Goal: Communication & Community: Answer question/provide support

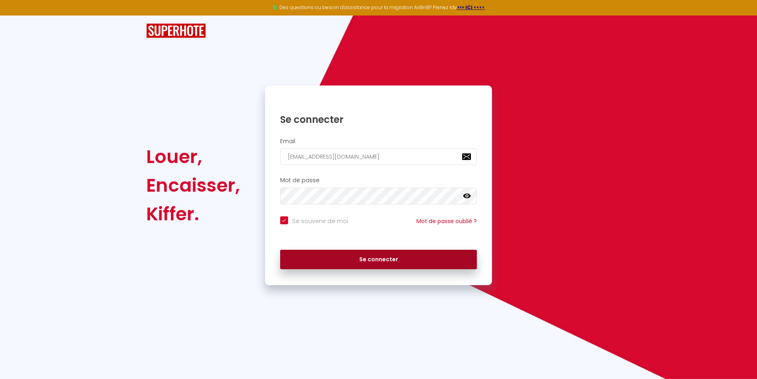
click at [373, 259] on button "Se connecter" at bounding box center [378, 260] width 197 height 20
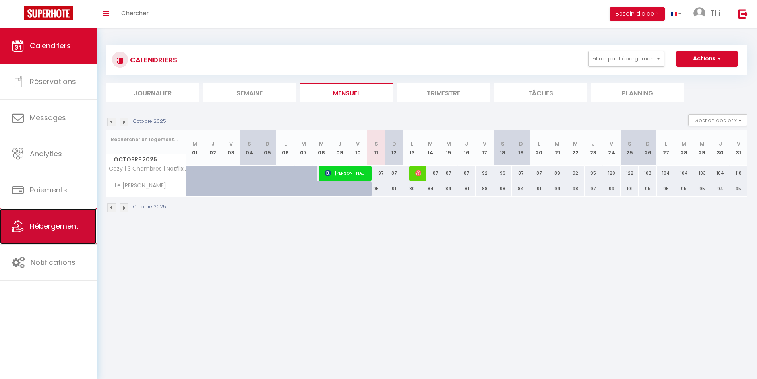
click at [53, 227] on span "Hébergement" at bounding box center [54, 226] width 49 height 10
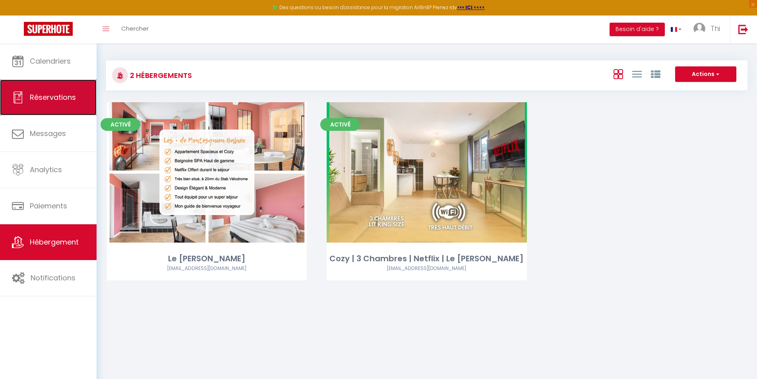
click at [44, 106] on link "Réservations" at bounding box center [48, 97] width 97 height 36
select select "not_cancelled"
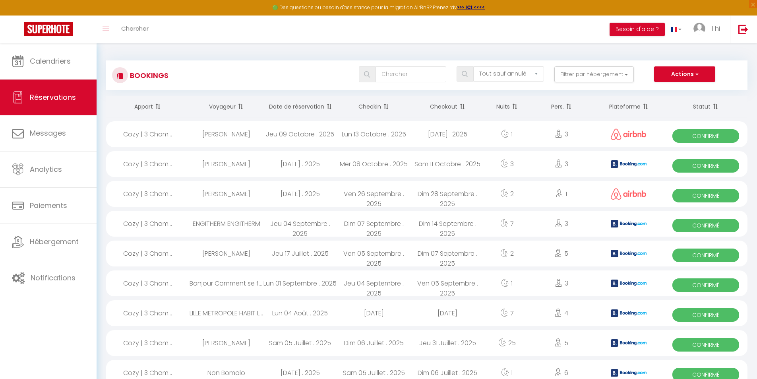
click at [216, 196] on div "[PERSON_NAME]" at bounding box center [227, 194] width 74 height 26
select select "OK"
select select "1"
select select "0"
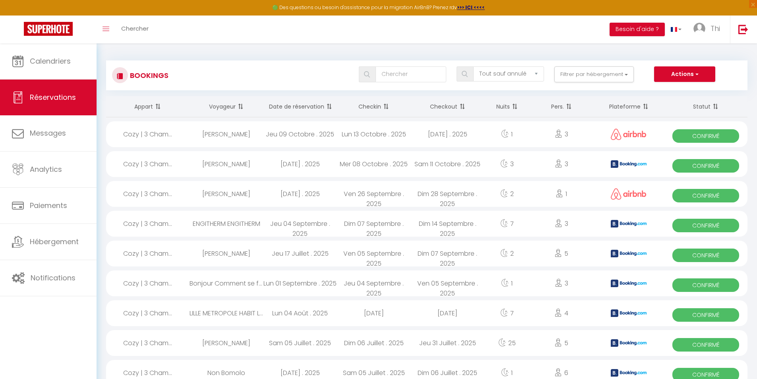
select select "1"
select select
select select "41972"
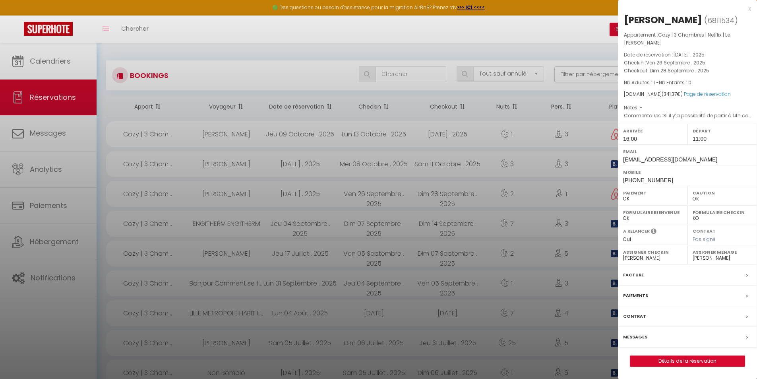
click at [638, 335] on label "Messages" at bounding box center [635, 337] width 24 height 8
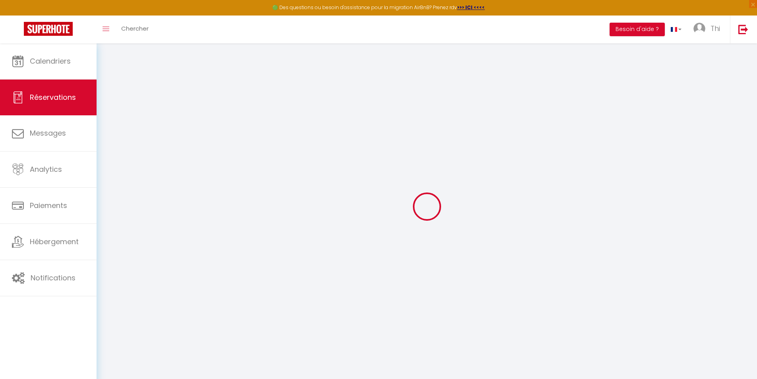
select select
checkbox input "false"
select select
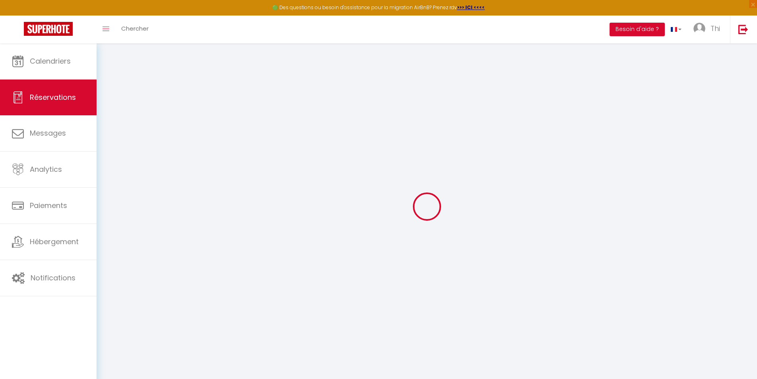
select select
checkbox input "false"
type textarea "Si il y’a possibilité de partir à 14h comme prévu [DATE]"
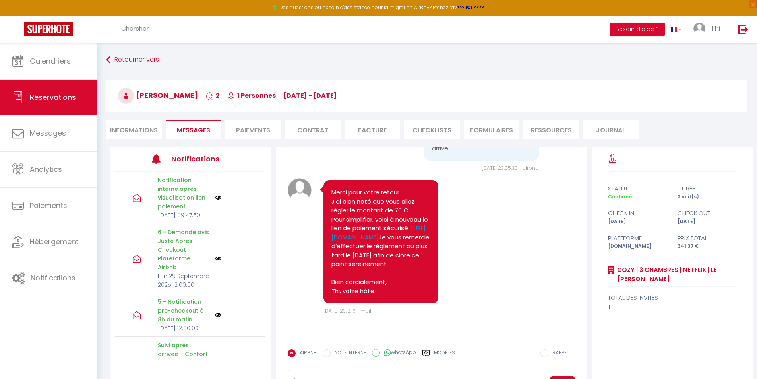
scroll to position [43, 0]
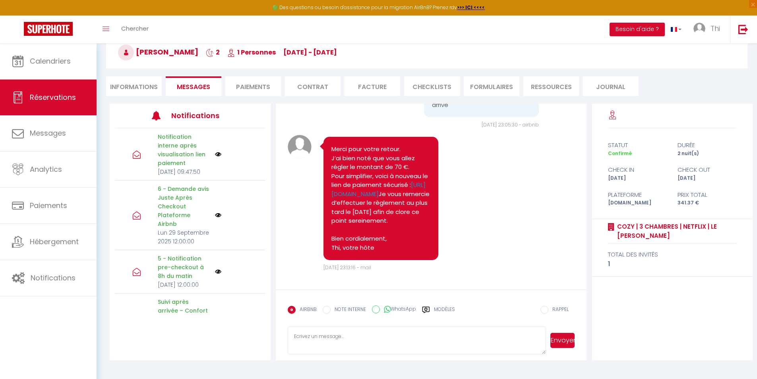
click at [379, 339] on textarea at bounding box center [417, 340] width 259 height 28
paste textarea "Bonjour [PERSON_NAME], J’espère que vous allez bien. À ce jour, je n’ai pas enc…"
drag, startPoint x: 329, startPoint y: 156, endPoint x: 387, endPoint y: 177, distance: 62.1
click at [387, 177] on div "Merci pour votre retour. J’ai bien noté que vous allez régler le montant de 70 …" at bounding box center [380, 198] width 115 height 123
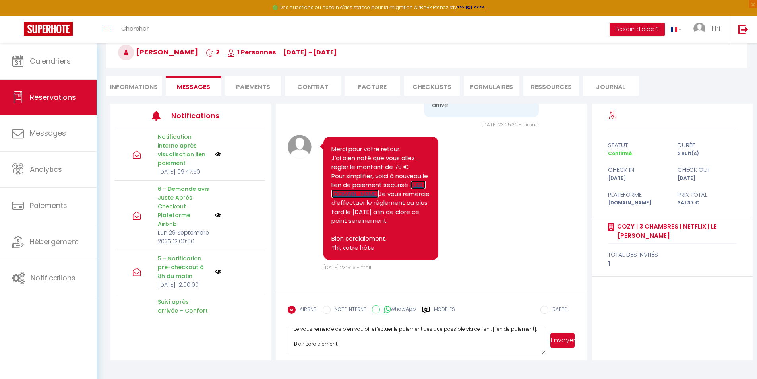
copy pre "le lien de paiement sécurisé : [URL][DOMAIN_NAME]"
drag, startPoint x: 491, startPoint y: 343, endPoint x: 522, endPoint y: 333, distance: 32.5
click at [516, 337] on textarea "Bonjour [PERSON_NAME], J’espère que vous allez bien. À ce jour, je n’ai pas enc…" at bounding box center [417, 340] width 259 height 28
paste textarea "le lien de paiement sécurisé : [URL][DOMAIN_NAME]"
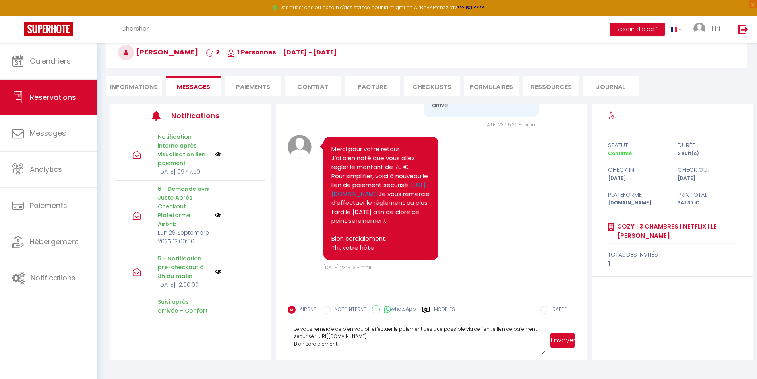
scroll to position [14, 0]
drag, startPoint x: 493, startPoint y: 345, endPoint x: 551, endPoint y: 337, distance: 58.2
click at [494, 345] on textarea "Bonjour [PERSON_NAME], J’espère que vous allez bien. À ce jour, je n’ai pas enc…" at bounding box center [417, 340] width 259 height 28
click at [481, 340] on textarea "Bonjour [PERSON_NAME], J’espère que vous allez bien. À ce jour, je n’ai pas enc…" at bounding box center [417, 340] width 259 height 28
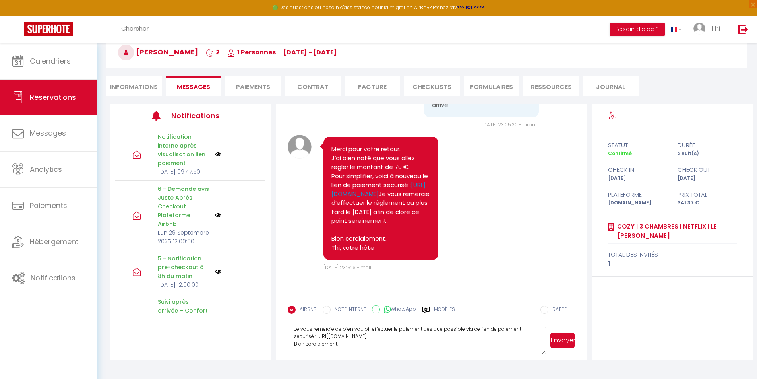
click at [293, 344] on textarea "Bonjour [PERSON_NAME], J’espère que vous allez bien. À ce jour, je n’ai pas enc…" at bounding box center [417, 340] width 259 height 28
click at [358, 346] on textarea "Bonjour [PERSON_NAME], J’espère que vous allez bien. À ce jour, je n’ai pas enc…" at bounding box center [417, 340] width 259 height 28
click at [352, 350] on textarea "Bonjour [PERSON_NAME], J’espère que vous allez bien. À ce jour, je n’ai pas enc…" at bounding box center [417, 340] width 259 height 28
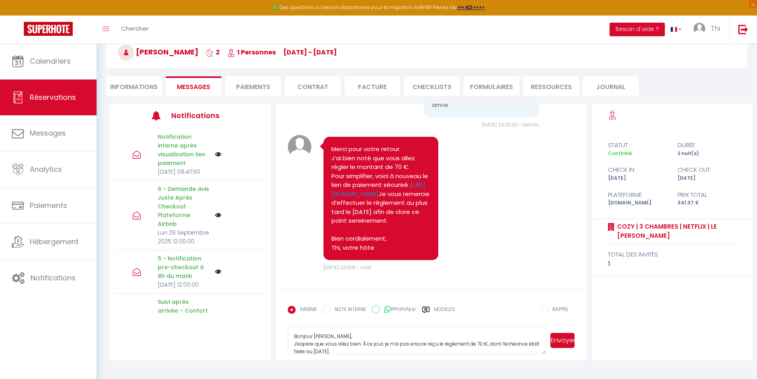
click at [416, 337] on textarea "Bonjour [PERSON_NAME], J’espère que vous allez bien. À ce jour, je n’ai pas enc…" at bounding box center [417, 340] width 259 height 28
click at [363, 344] on textarea "Bonjour [PERSON_NAME], J’espère que vous allez bien. À ce jour, je n’ai pas enc…" at bounding box center [417, 340] width 259 height 28
click at [355, 336] on textarea "Bonjour [PERSON_NAME], J’espère que vous allez bien. À ce jour, je n’ai pas enc…" at bounding box center [417, 340] width 259 height 28
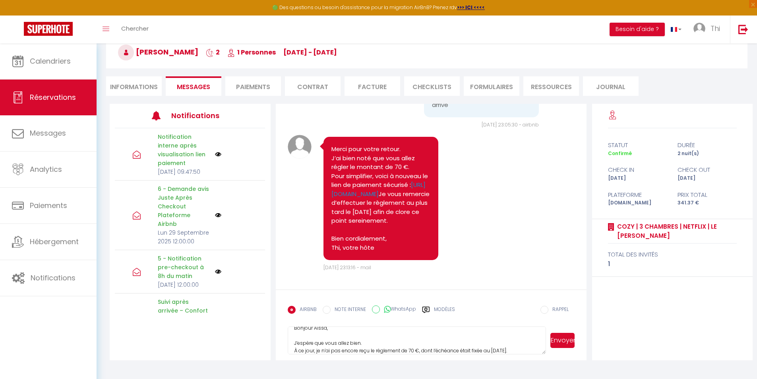
click at [388, 342] on textarea "Bonjour Aïssa, J’espère que vous allez bien. À ce jour, je n’ai pas encore reçu…" at bounding box center [417, 340] width 259 height 28
type textarea "Bonjour Aïssa, J’espère que vous allez bien. À ce jour, je n’ai pas encore reçu…"
click at [566, 337] on button "Envoyer" at bounding box center [562, 340] width 24 height 15
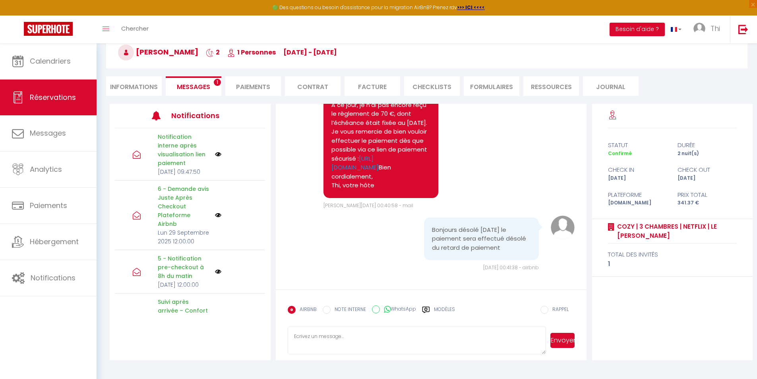
scroll to position [3946, 0]
click at [320, 336] on textarea at bounding box center [417, 340] width 259 height 28
click at [411, 335] on textarea "C'est bien noté, je vous en remercie d'avance. Bien à vous." at bounding box center [417, 340] width 259 height 28
type textarea "C'est bien noté, je vous en remercie d'avance. Bien à vous."
click at [555, 339] on button "Envoyer" at bounding box center [562, 340] width 24 height 15
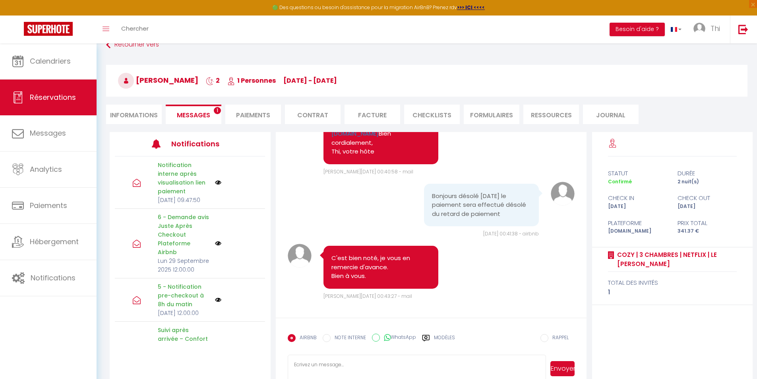
scroll to position [0, 0]
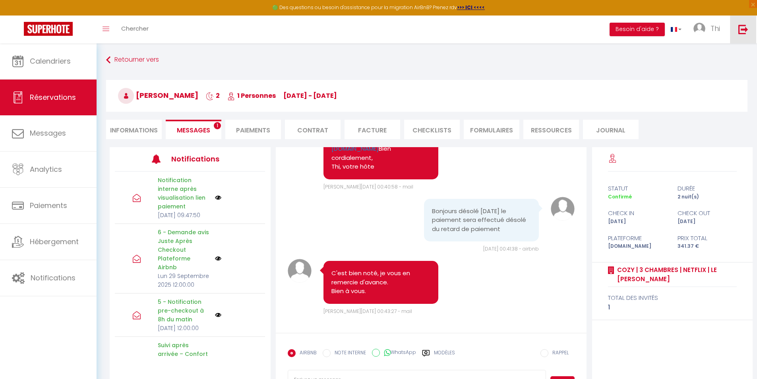
click at [742, 29] on img at bounding box center [743, 29] width 10 height 10
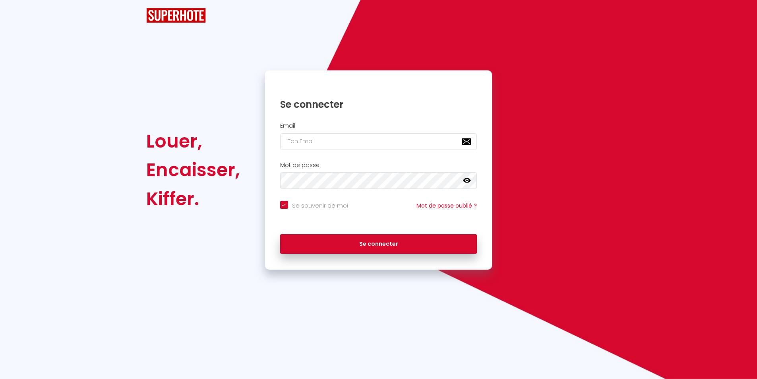
checkbox input "true"
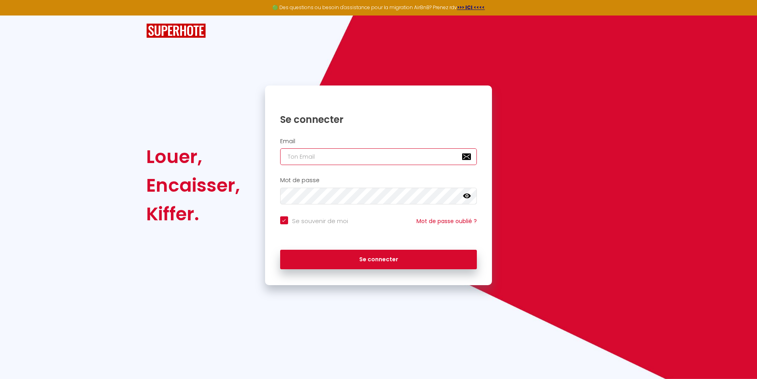
type input "[EMAIL_ADDRESS][DOMAIN_NAME]"
checkbox input "true"
